Goal: Task Accomplishment & Management: Manage account settings

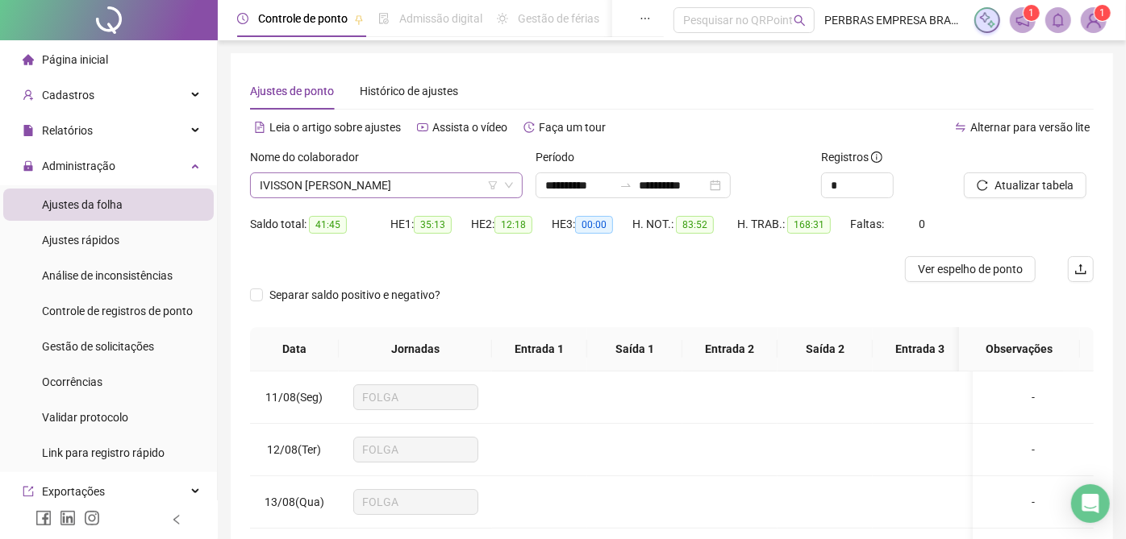
click at [390, 189] on span "IVISSON [PERSON_NAME]" at bounding box center [386, 185] width 253 height 24
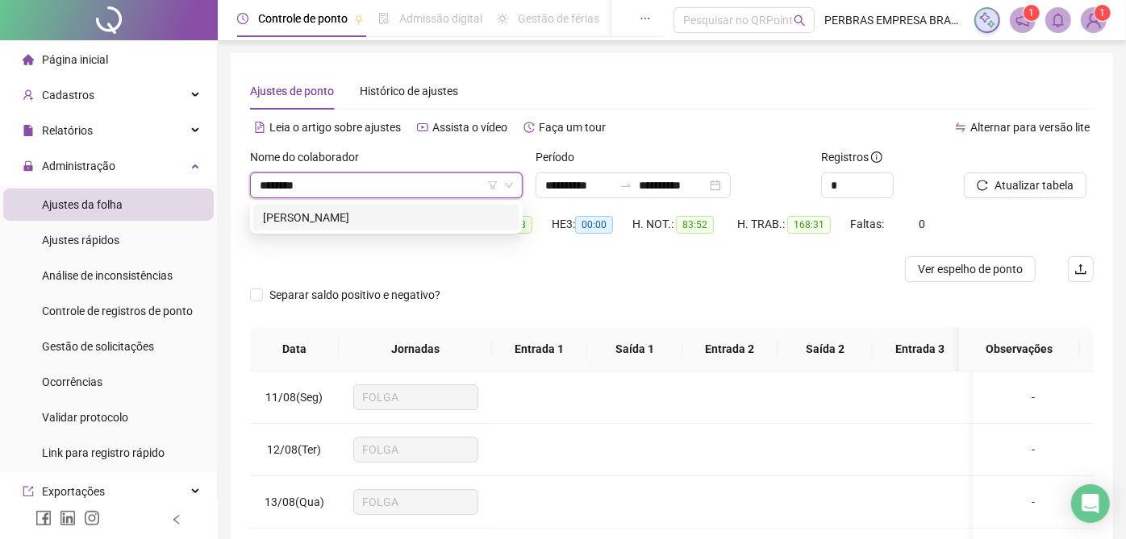
type input "*********"
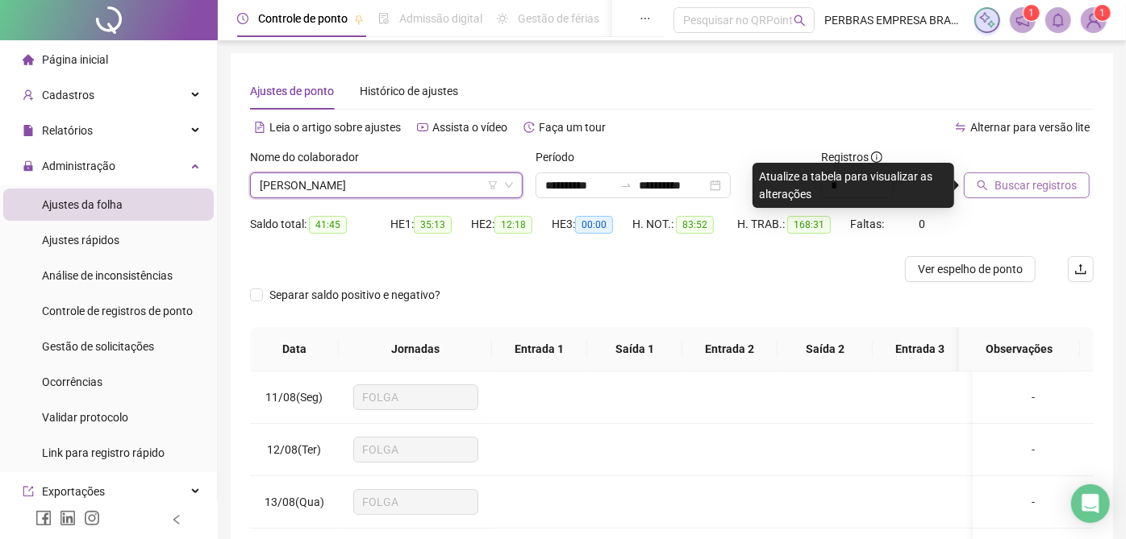
click at [1026, 184] on span "Buscar registros" at bounding box center [1035, 186] width 82 height 18
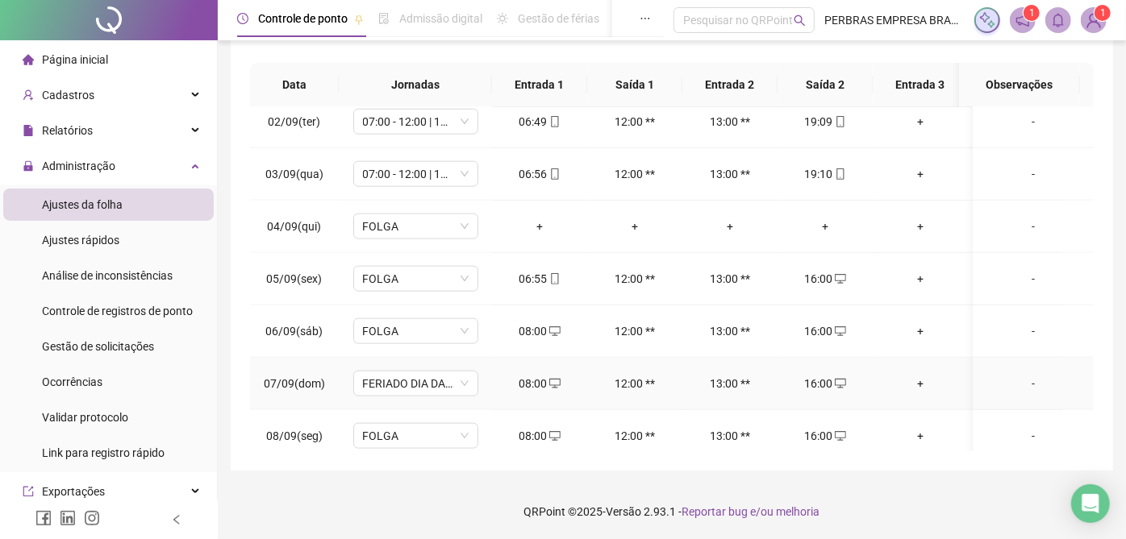
scroll to position [1288, 0]
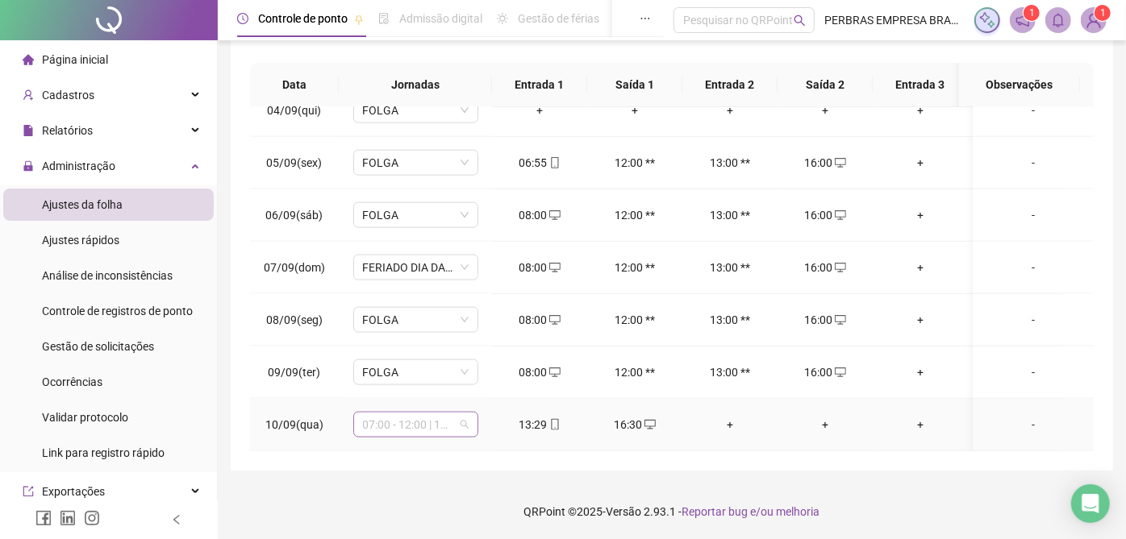
drag, startPoint x: 447, startPoint y: 409, endPoint x: 432, endPoint y: 404, distance: 15.3
click at [444, 413] on span "07:00 - 12:00 | 13:00 - 19:00" at bounding box center [416, 425] width 106 height 24
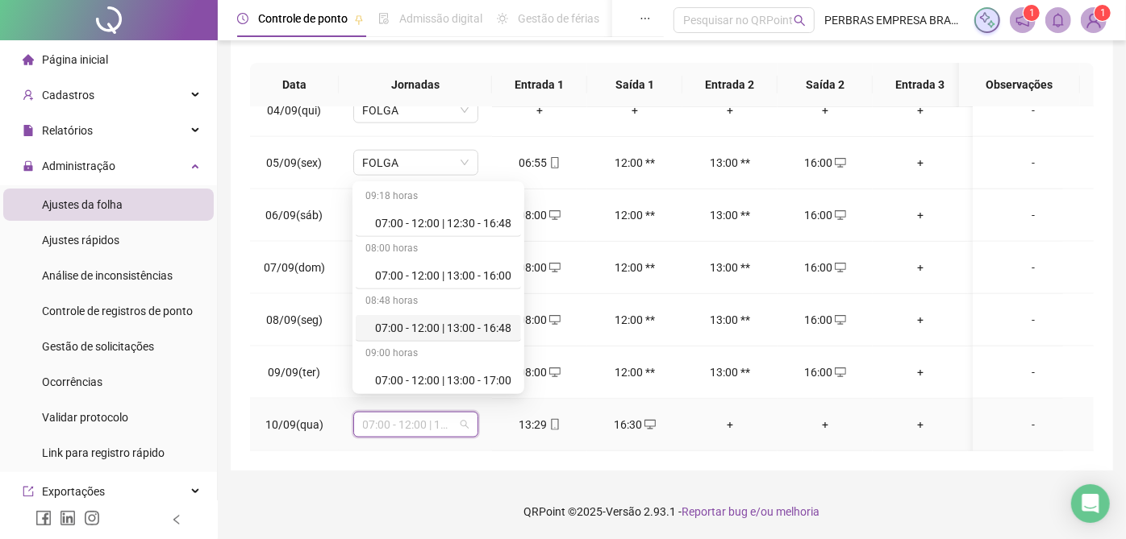
scroll to position [626, 0]
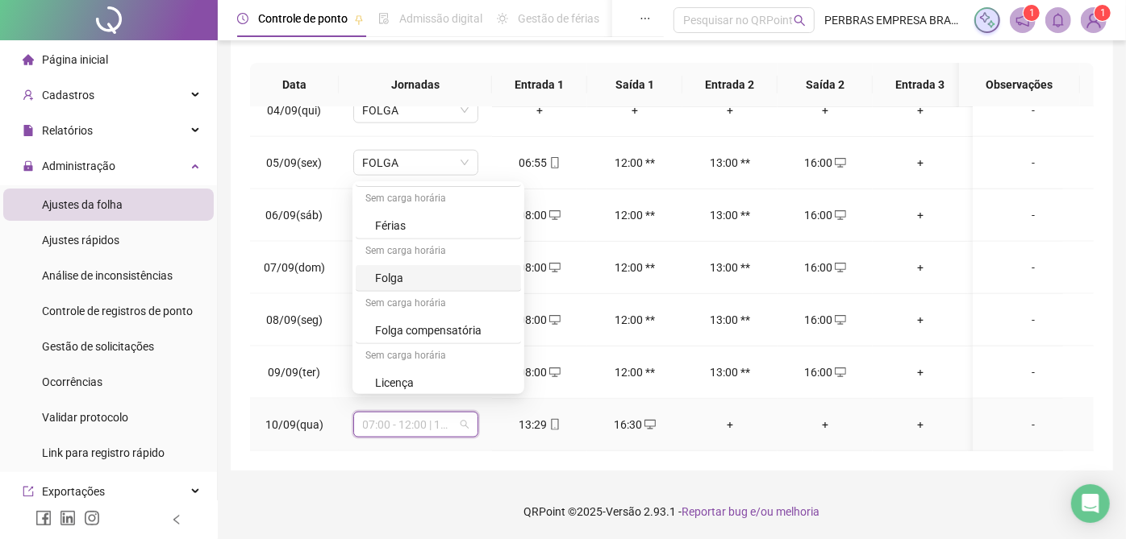
drag, startPoint x: 393, startPoint y: 267, endPoint x: 393, endPoint y: 278, distance: 11.3
click at [393, 269] on div "Folga" at bounding box center [443, 278] width 136 height 18
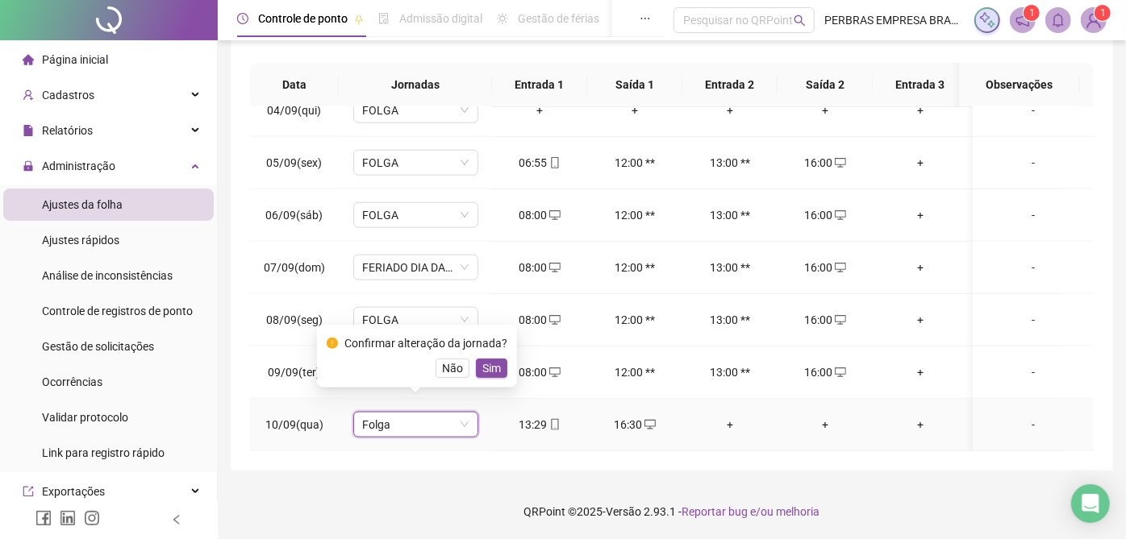
click at [469, 372] on div "Não Sim" at bounding box center [417, 368] width 181 height 19
click at [485, 368] on span "Sim" at bounding box center [491, 369] width 19 height 18
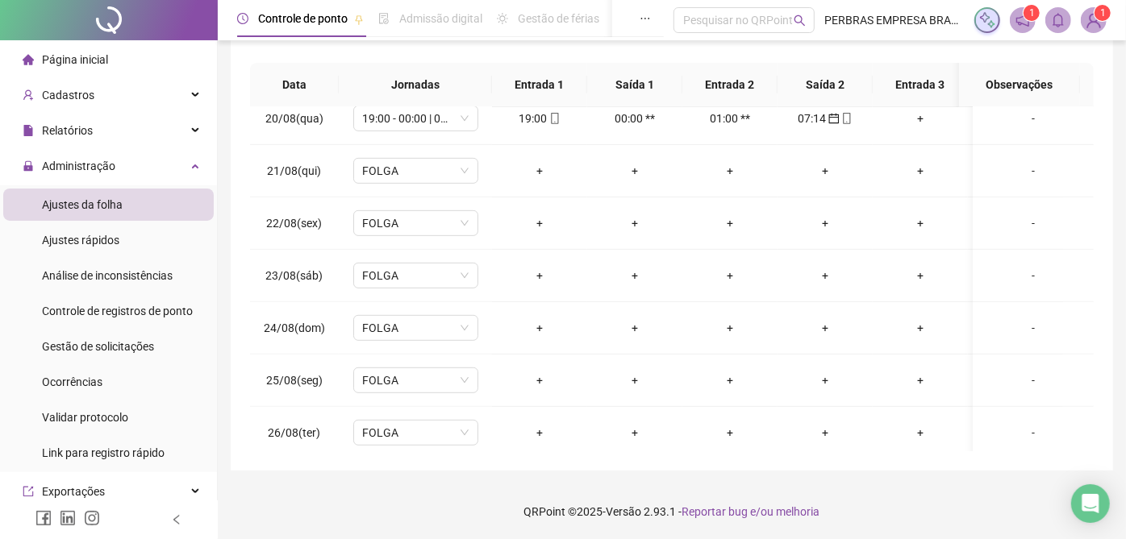
scroll to position [481, 0]
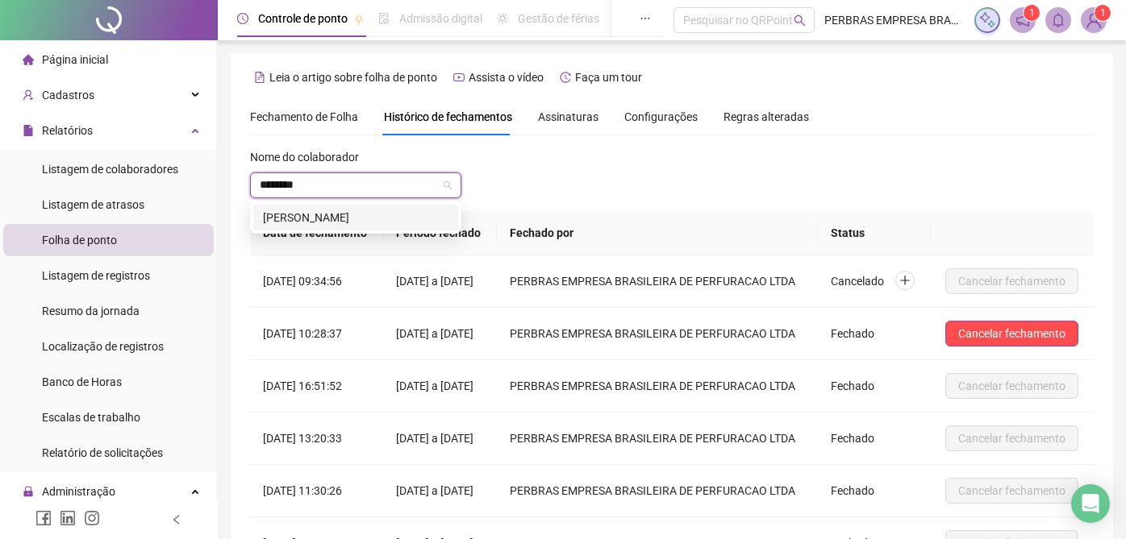
type input "*********"
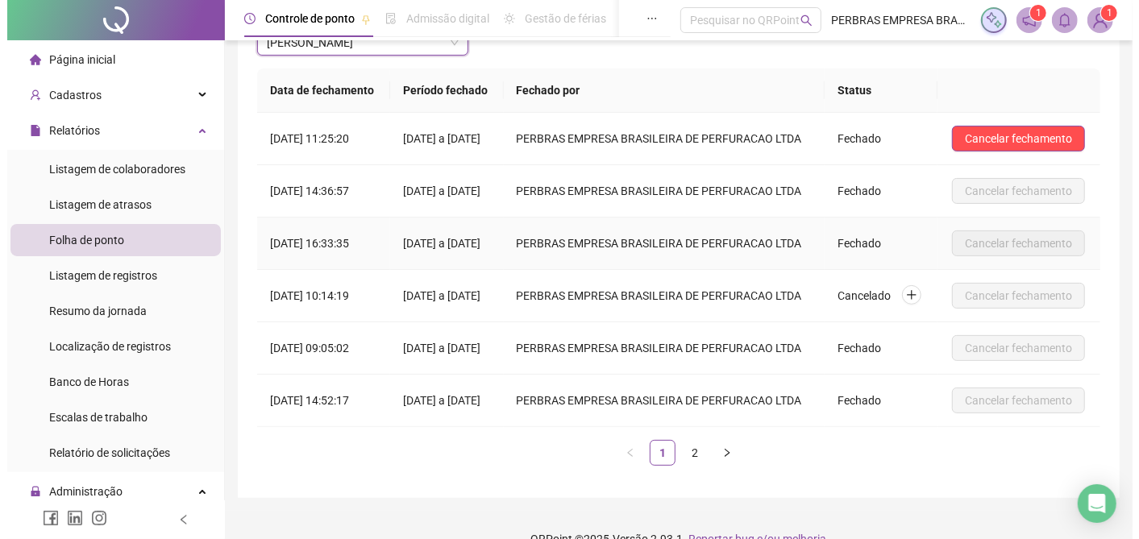
scroll to position [48, 0]
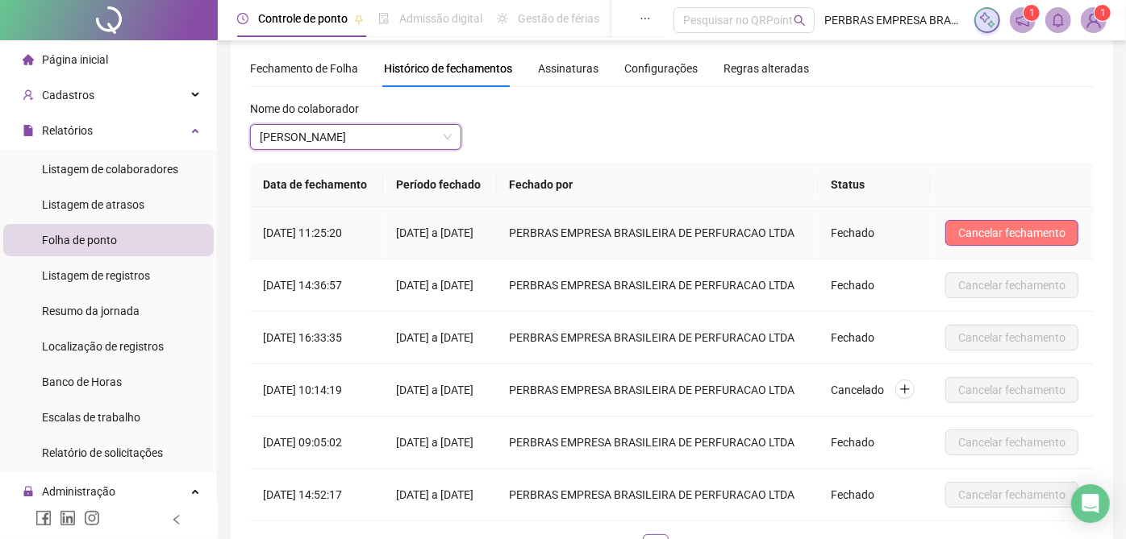
click at [1004, 235] on span "Cancelar fechamento" at bounding box center [1011, 233] width 107 height 18
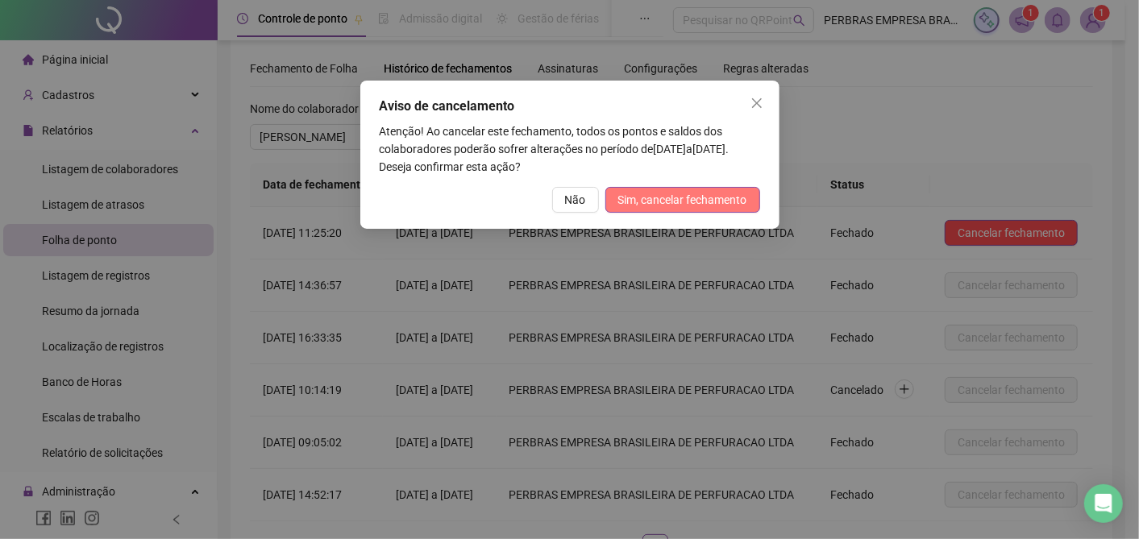
click at [654, 200] on span "Sim, cancelar fechamento" at bounding box center [682, 200] width 129 height 18
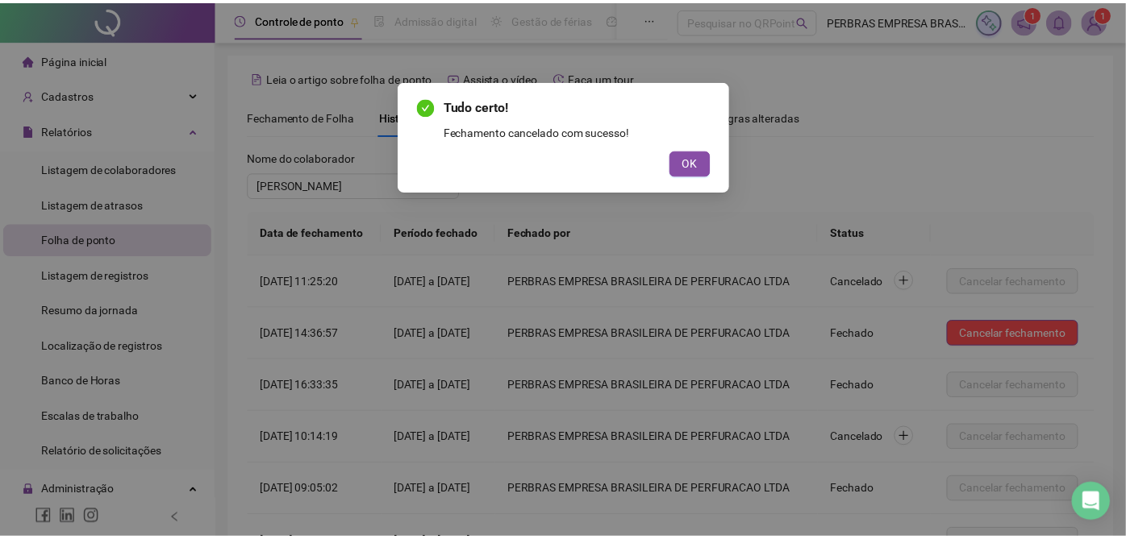
scroll to position [227, 0]
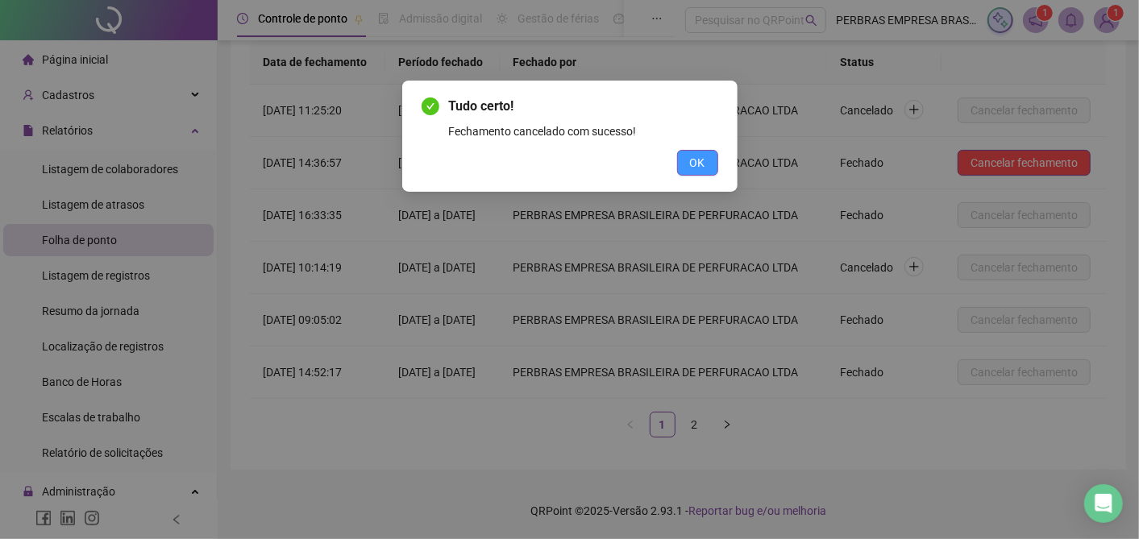
click at [718, 159] on button "OK" at bounding box center [697, 163] width 41 height 26
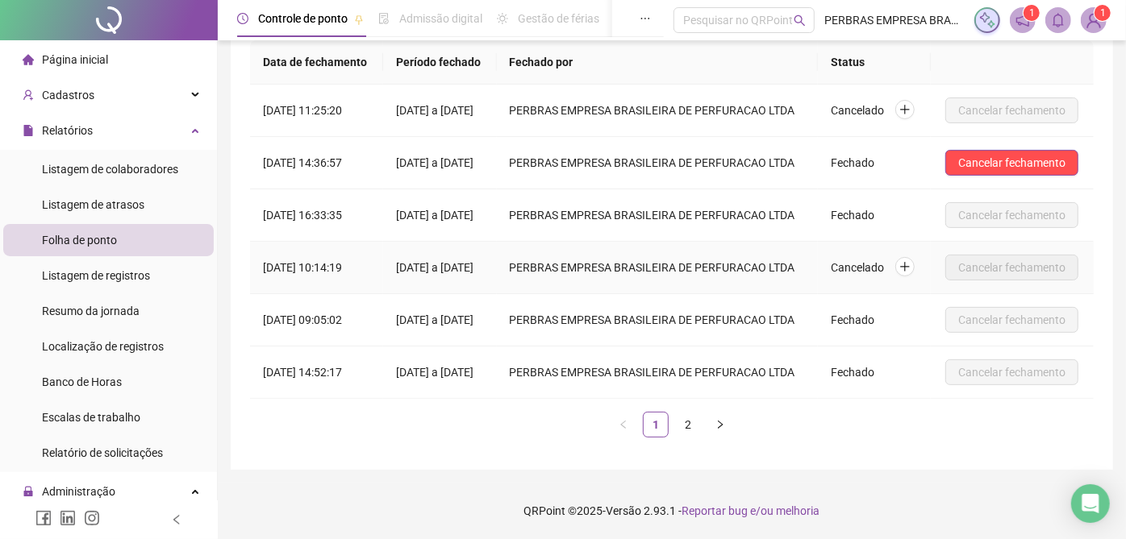
scroll to position [0, 0]
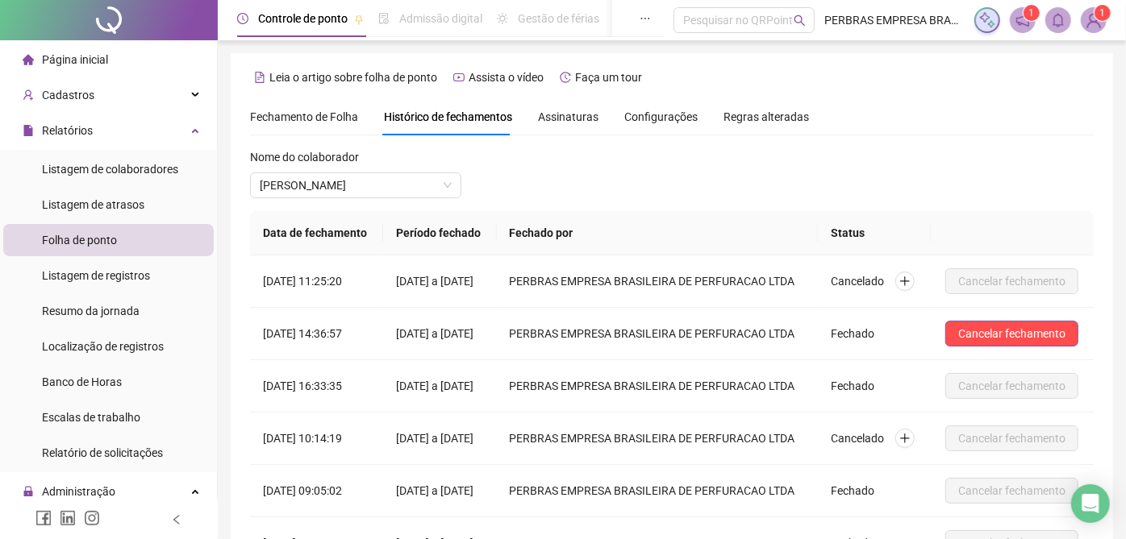
click at [297, 117] on span "Fechamento de Folha" at bounding box center [304, 116] width 108 height 13
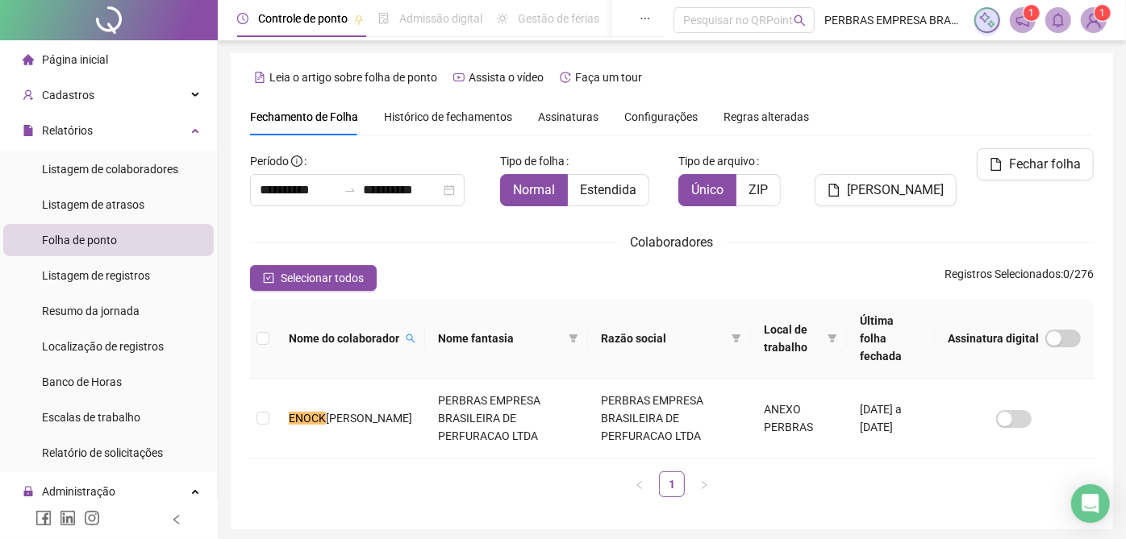
scroll to position [41, 0]
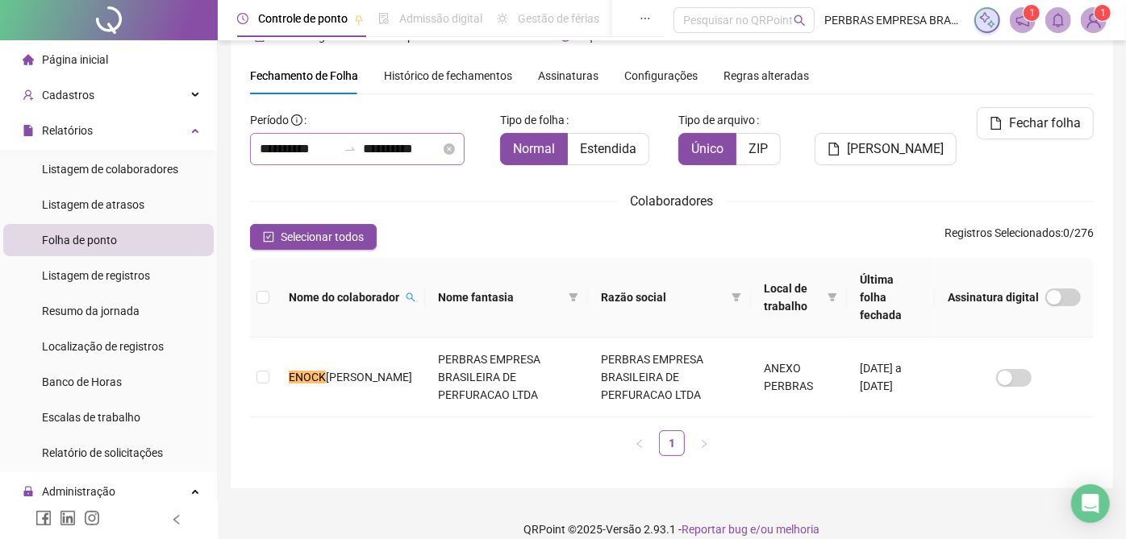
type input "**********"
click at [308, 149] on input "**********" at bounding box center [298, 148] width 77 height 19
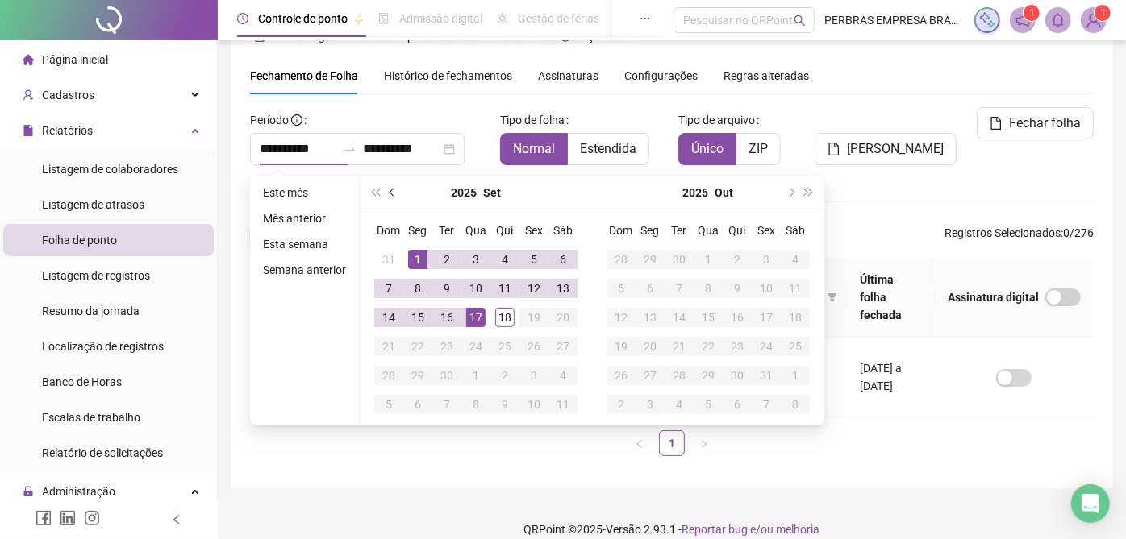
click at [392, 193] on span "prev-year" at bounding box center [393, 193] width 8 height 8
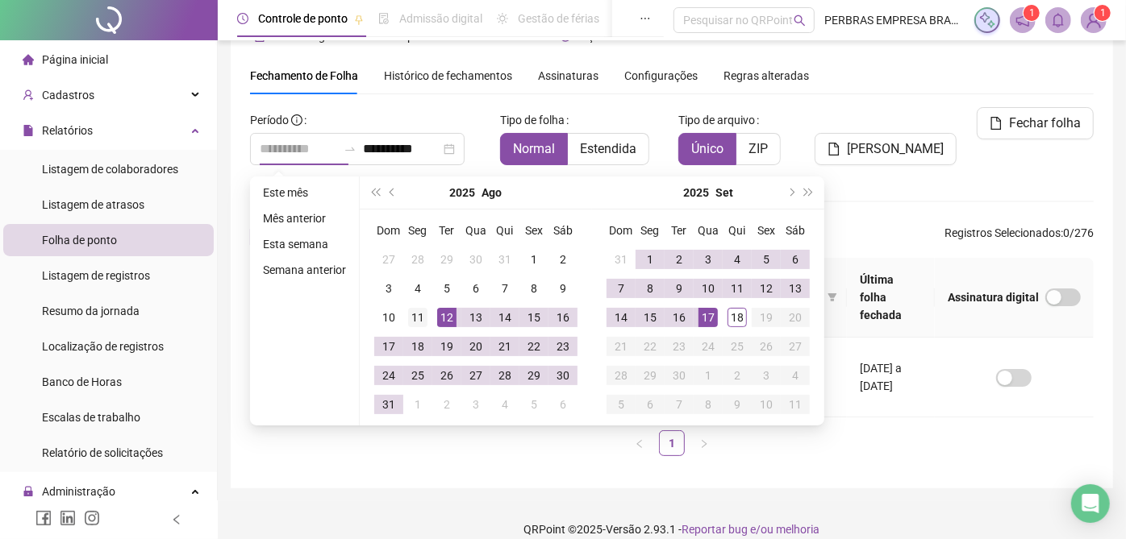
type input "**********"
click at [410, 316] on div "11" at bounding box center [417, 317] width 19 height 19
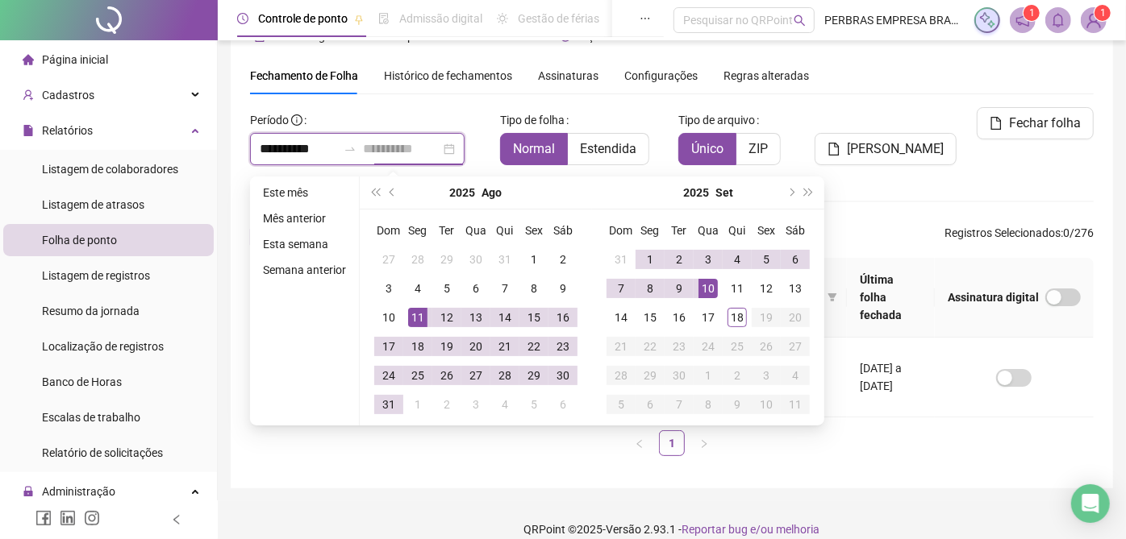
type input "**********"
click at [715, 282] on div "10" at bounding box center [707, 288] width 19 height 19
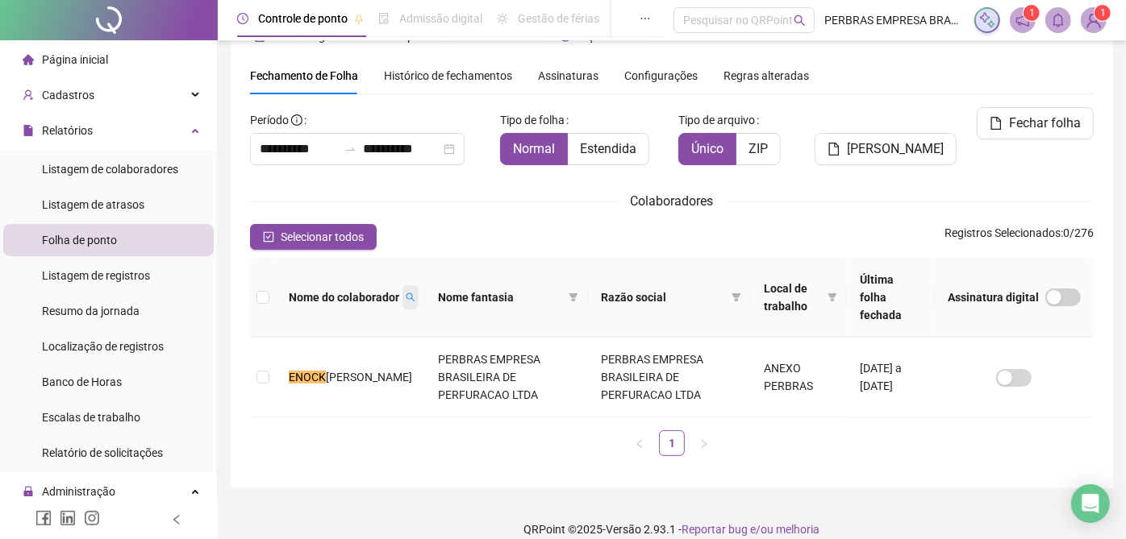
click at [402, 285] on span at bounding box center [410, 297] width 16 height 24
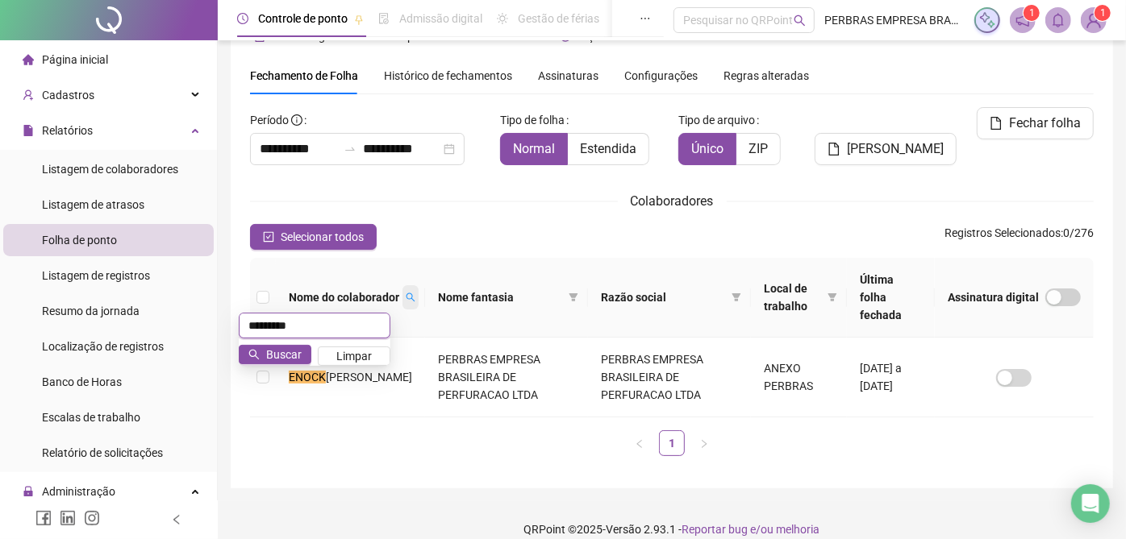
type input "*********"
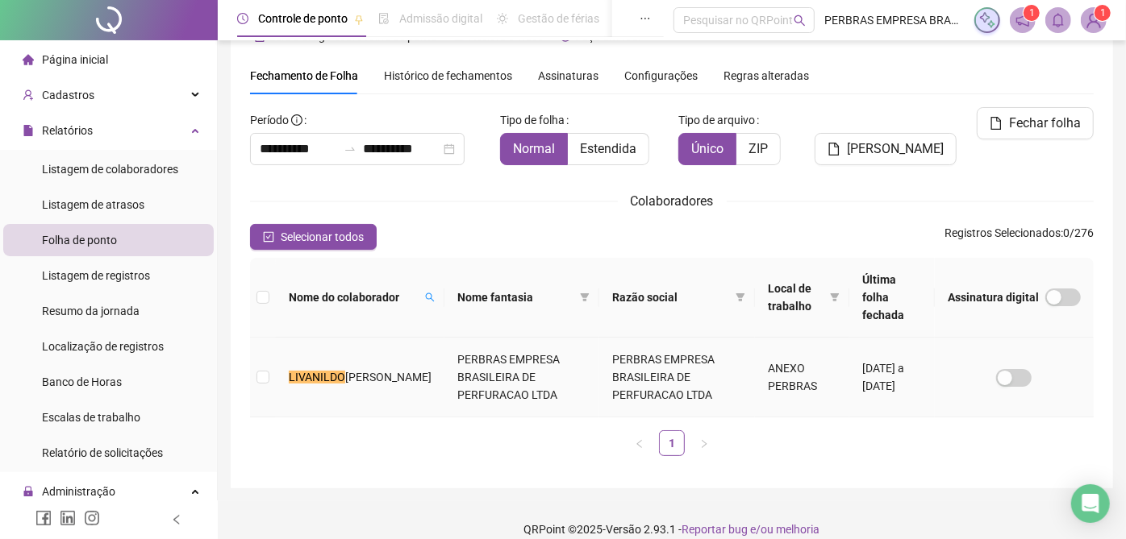
click at [599, 359] on td "PERBRAS EMPRESA BRASILEIRA DE PERFURACAO LTDA" at bounding box center [676, 378] width 155 height 80
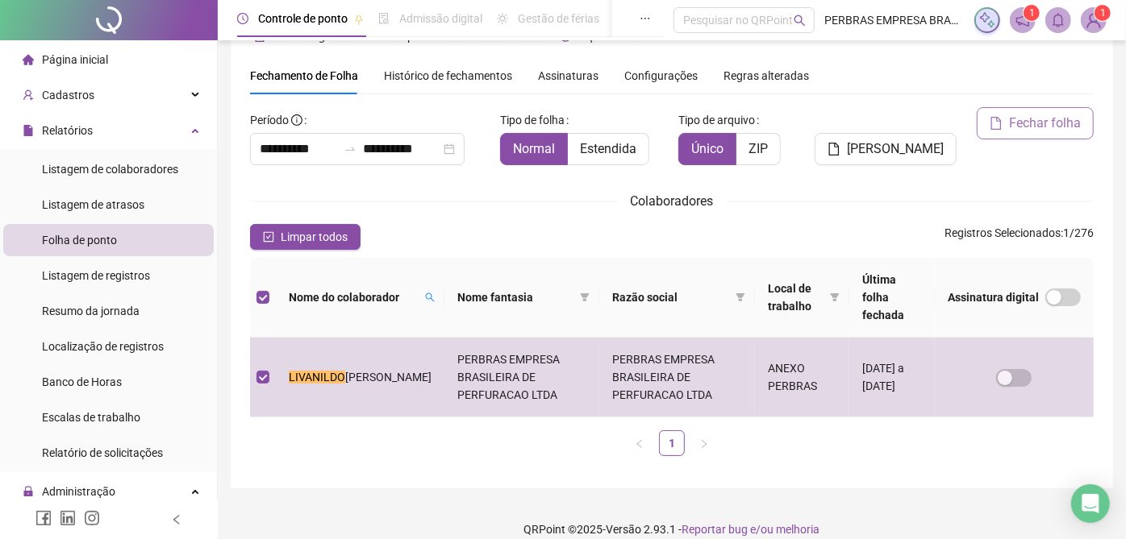
click at [1064, 135] on button "Fechar folha" at bounding box center [1034, 123] width 117 height 32
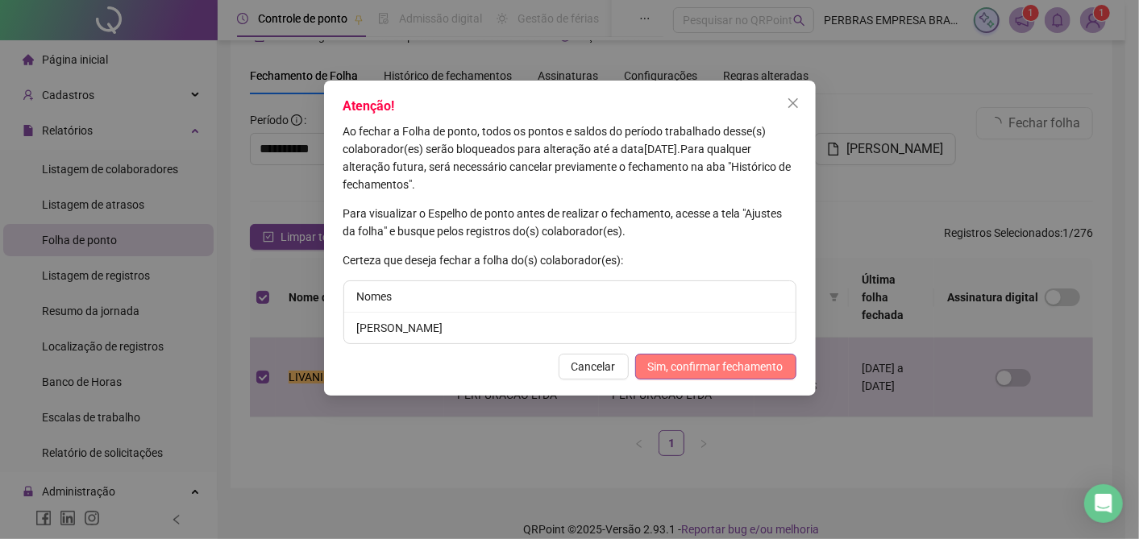
click at [743, 373] on span "Sim, confirmar fechamento" at bounding box center [715, 367] width 135 height 18
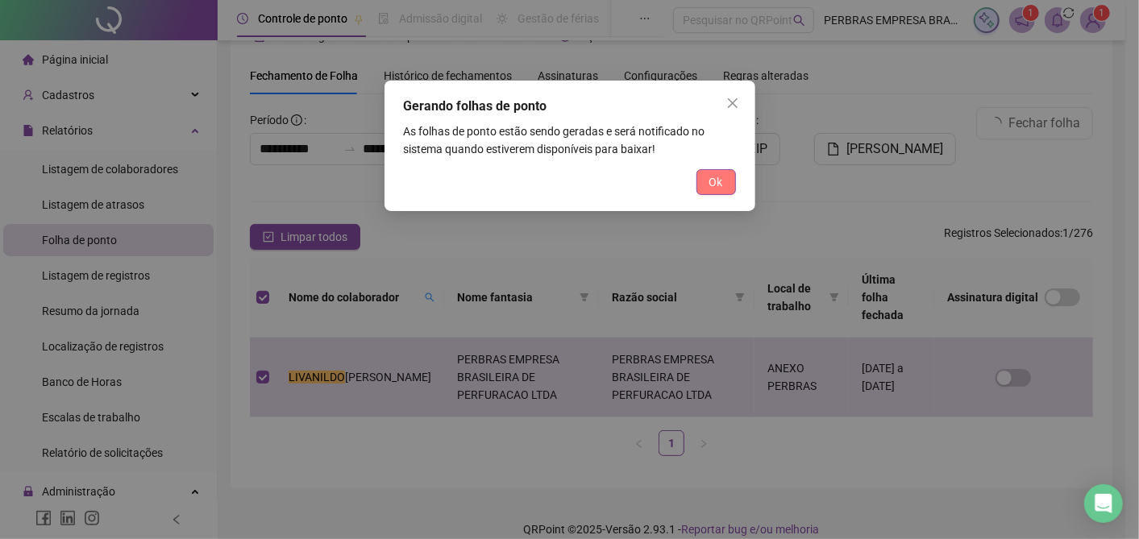
click at [730, 189] on button "Ok" at bounding box center [717, 182] width 40 height 26
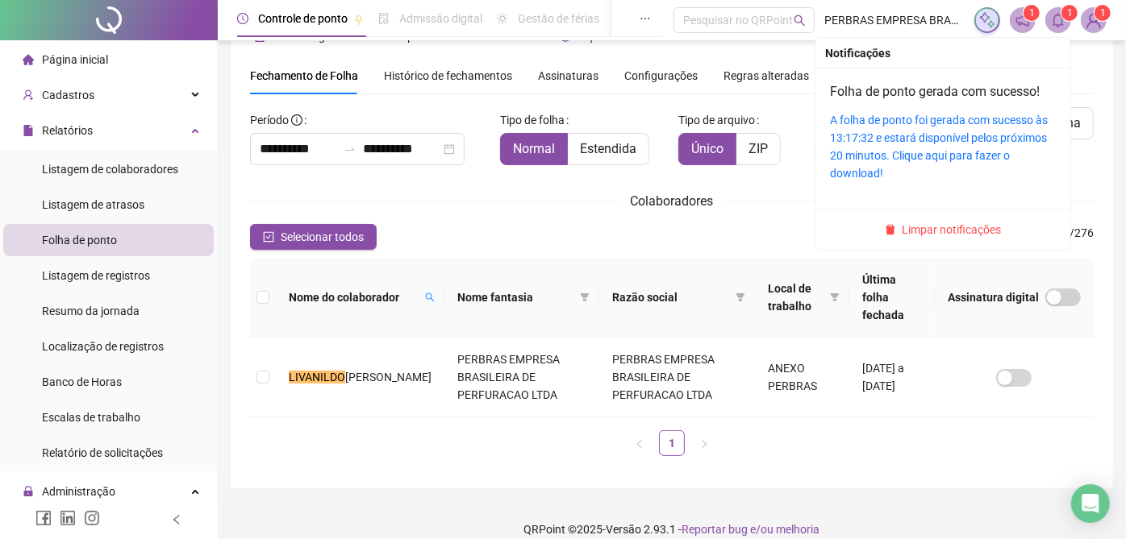
click at [1059, 16] on icon "bell" at bounding box center [1058, 20] width 15 height 15
click at [953, 119] on link "A folha de ponto foi gerada com sucesso às 13:17:32 e estará disponível pelos p…" at bounding box center [939, 147] width 218 height 66
